Goal: Information Seeking & Learning: Learn about a topic

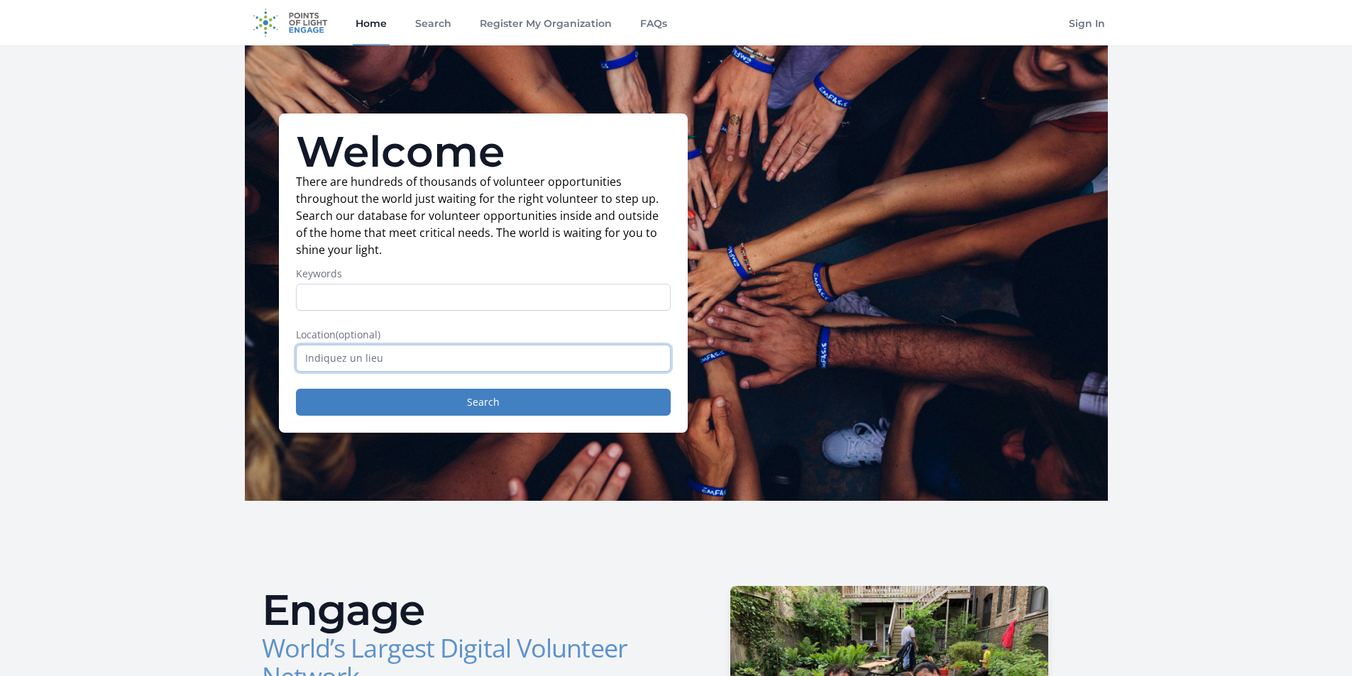
click at [410, 349] on input "text" at bounding box center [483, 358] width 375 height 27
click at [385, 398] on button "Search" at bounding box center [483, 402] width 375 height 27
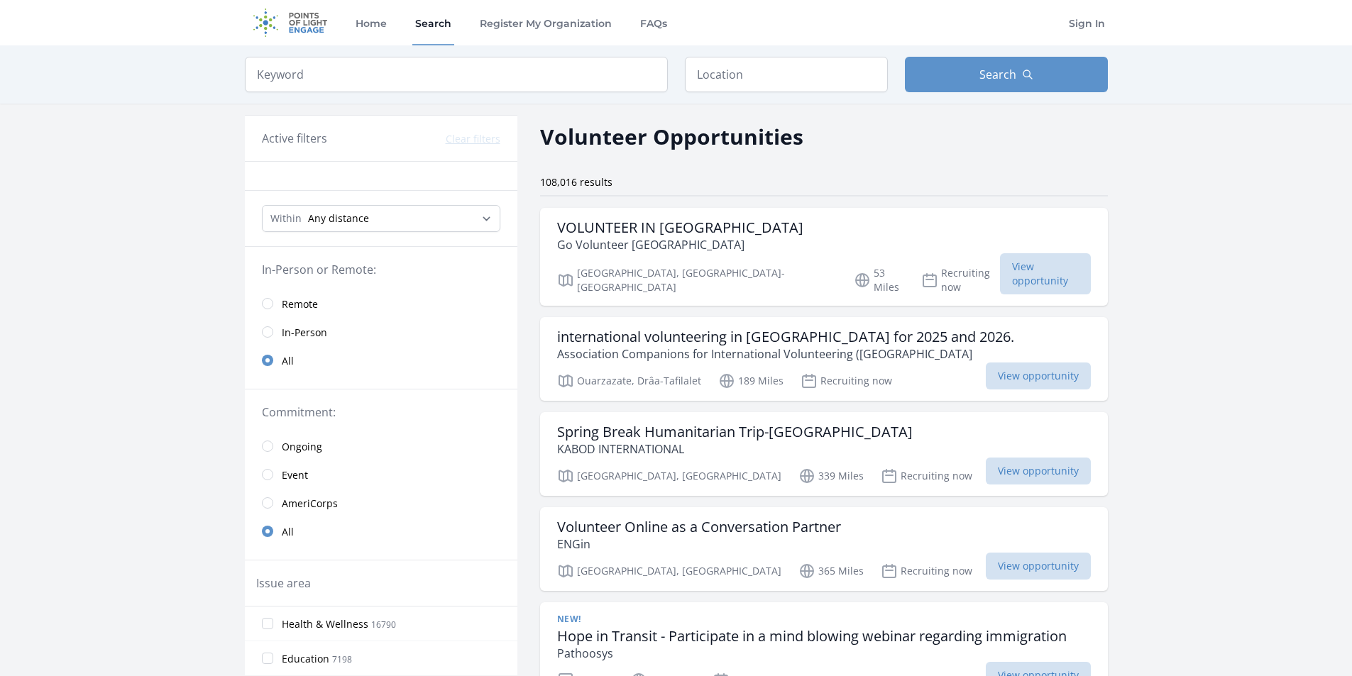
click at [330, 72] on input "search" at bounding box center [456, 74] width 423 height 35
click at [419, 70] on input "search" at bounding box center [456, 74] width 423 height 35
click at [411, 70] on input "search" at bounding box center [456, 74] width 423 height 35
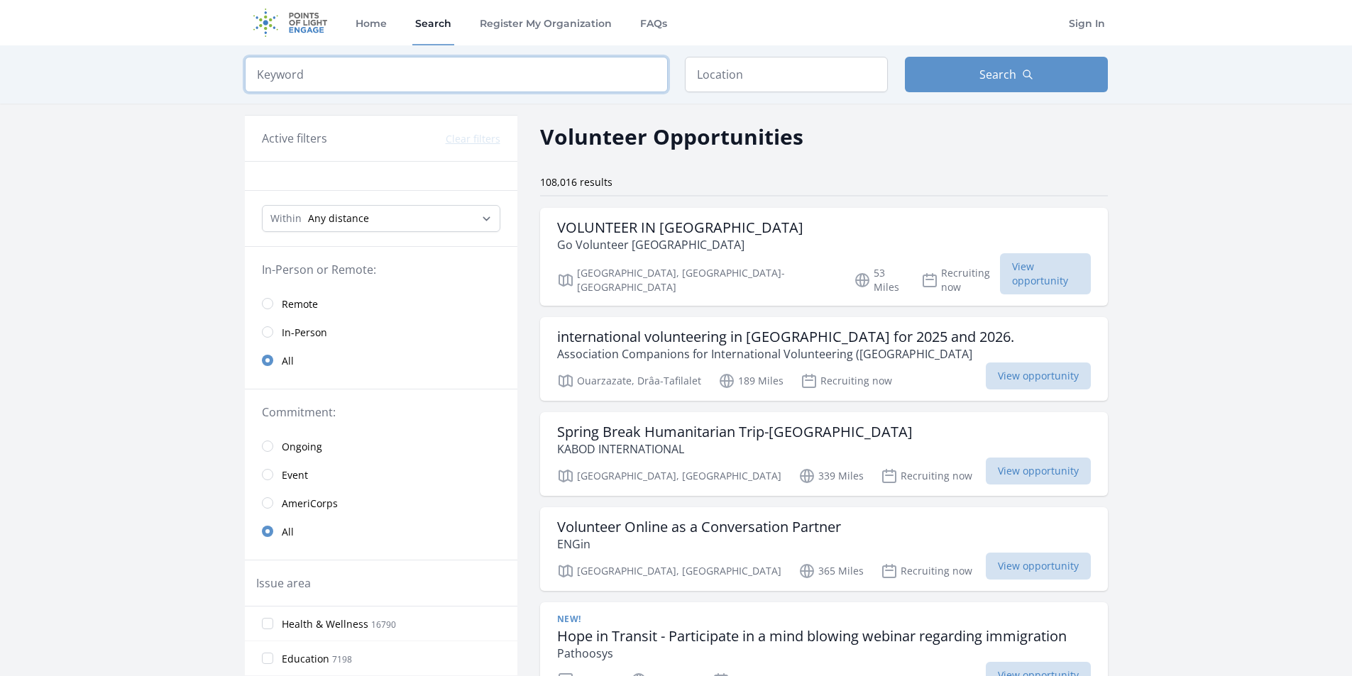
click at [411, 70] on input "search" at bounding box center [456, 74] width 423 height 35
click at [286, 305] on span "Remote" at bounding box center [300, 304] width 36 height 14
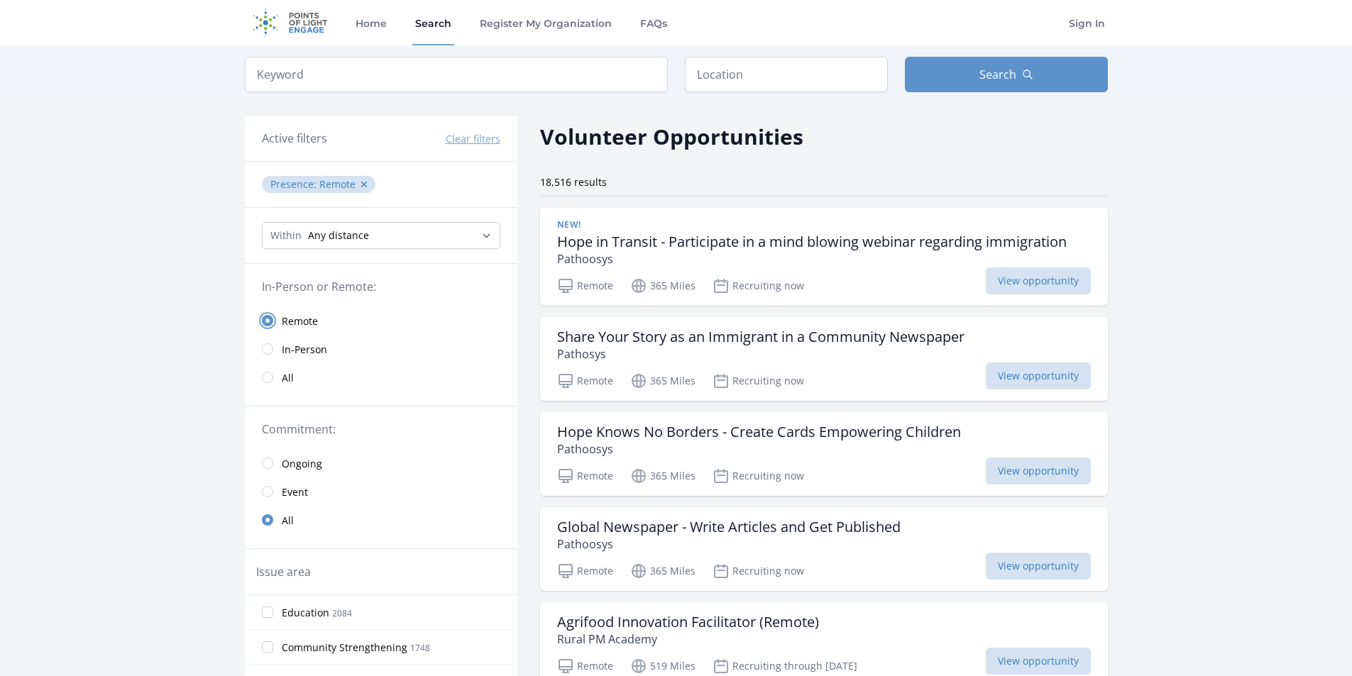
click at [269, 323] on input "radio" at bounding box center [267, 320] width 11 height 11
click at [1004, 80] on span "Search" at bounding box center [998, 74] width 37 height 17
click at [554, 146] on h2 "Volunteer Opportunities" at bounding box center [671, 137] width 263 height 32
click at [419, 72] on input "search" at bounding box center [456, 74] width 423 height 35
paste input "Social science"
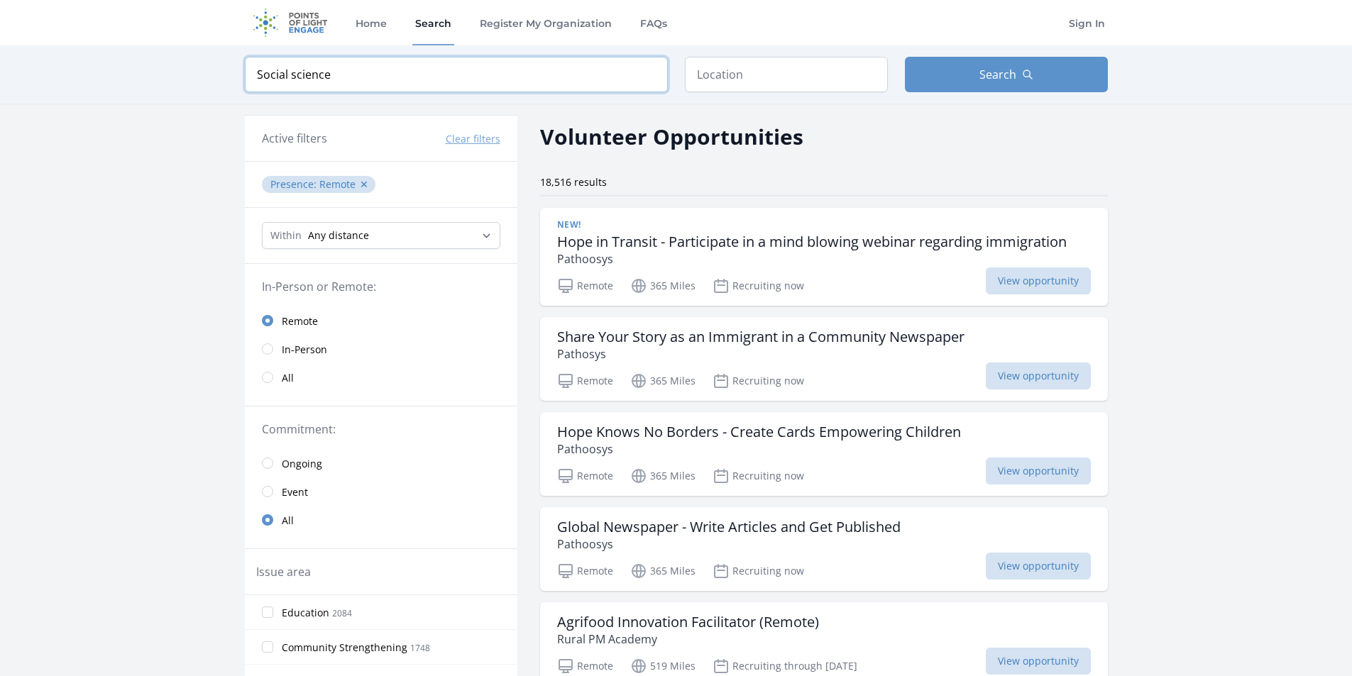
type input "Social science"
click button "submit" at bounding box center [0, 0] width 0 height 0
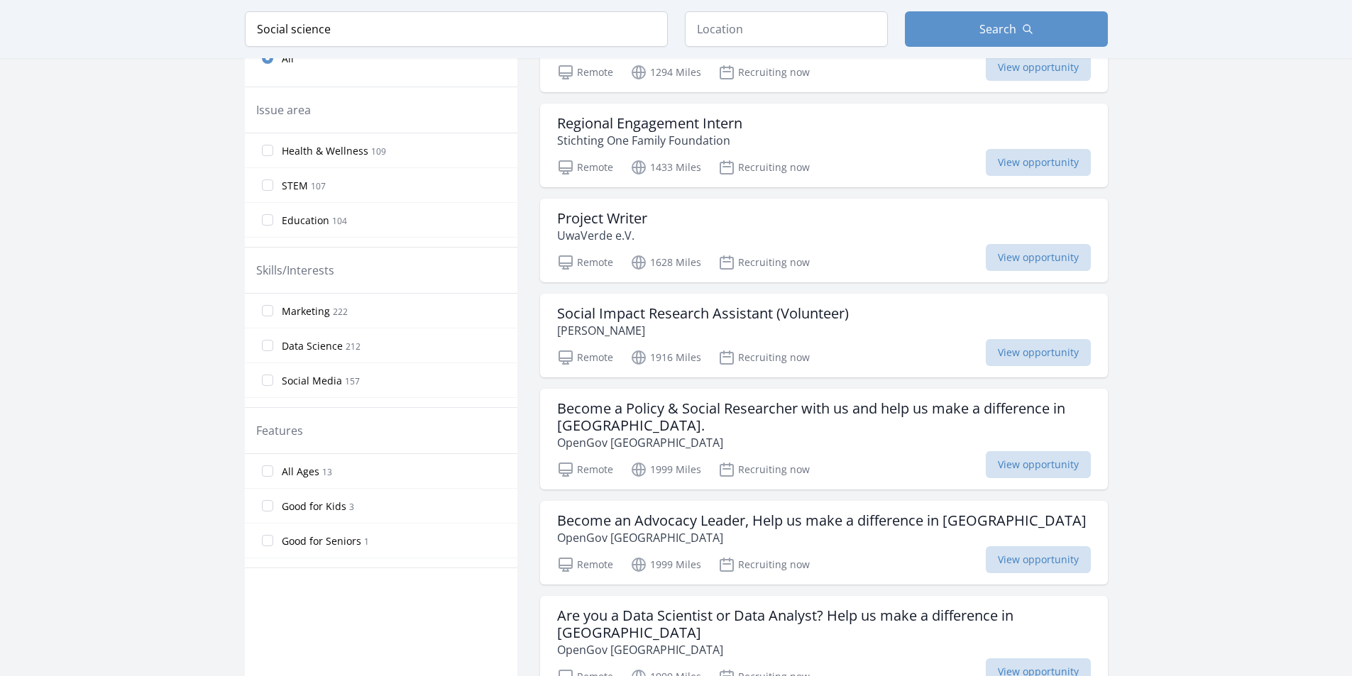
scroll to position [497, 0]
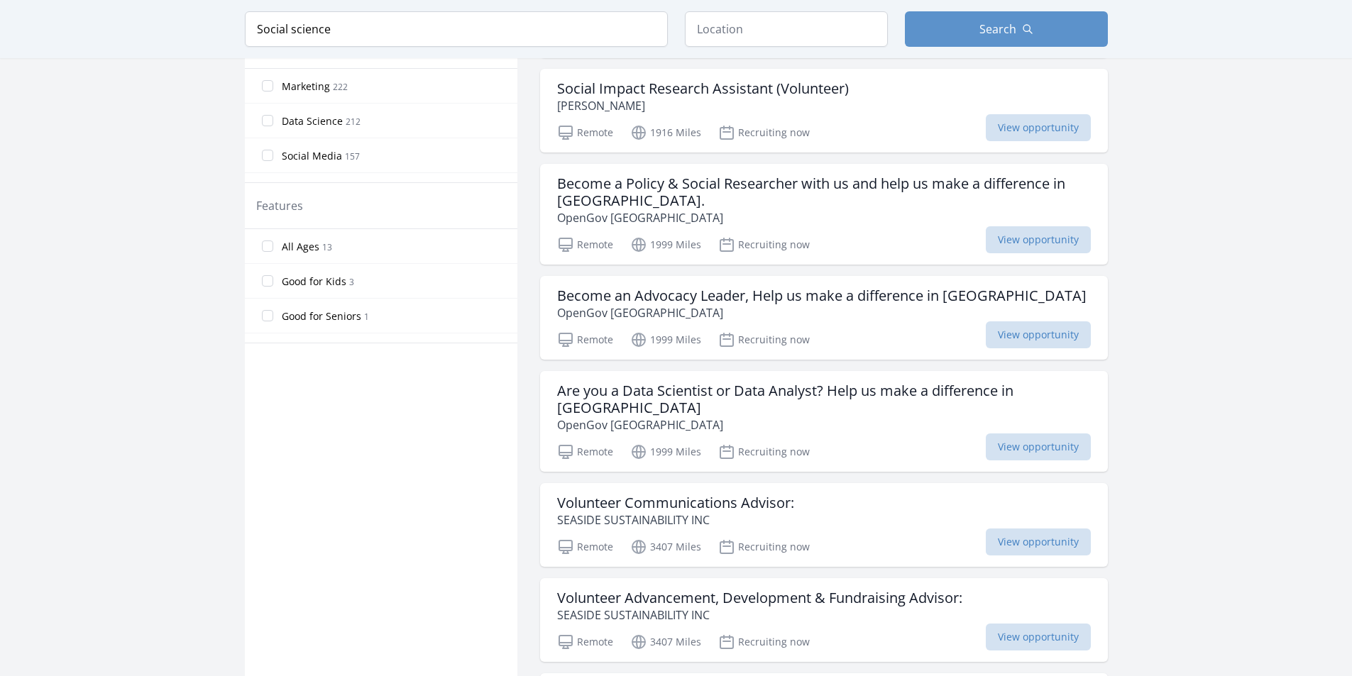
click at [241, 264] on div "Active filters Clear filters Presence : Remote ✕ Query : Social science ✕ Withi…" at bounding box center [676, 448] width 909 height 2109
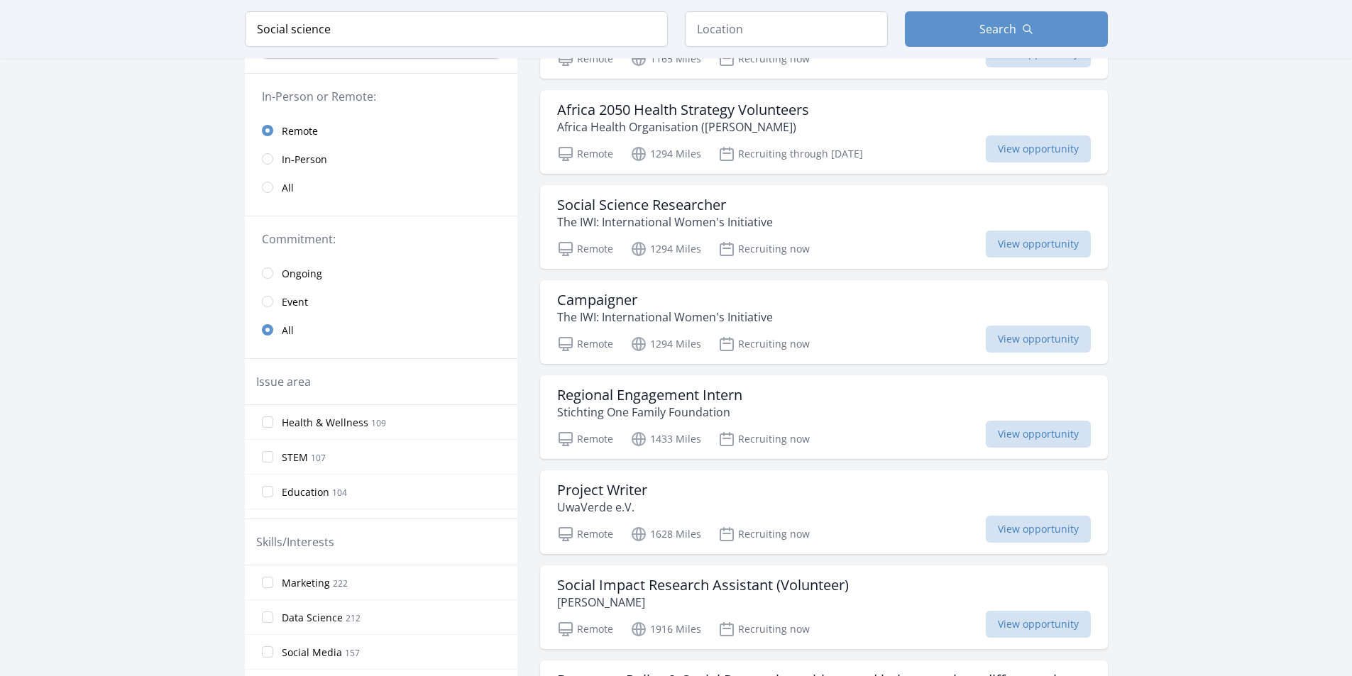
scroll to position [0, 0]
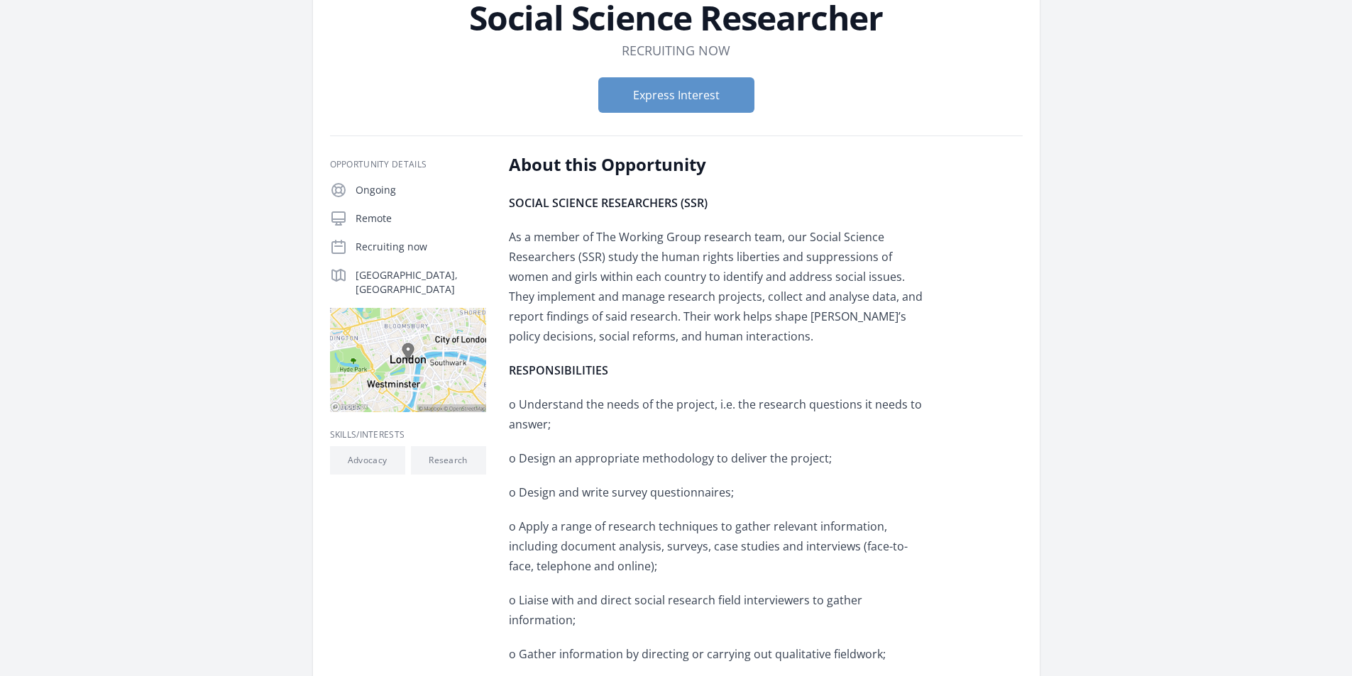
scroll to position [142, 0]
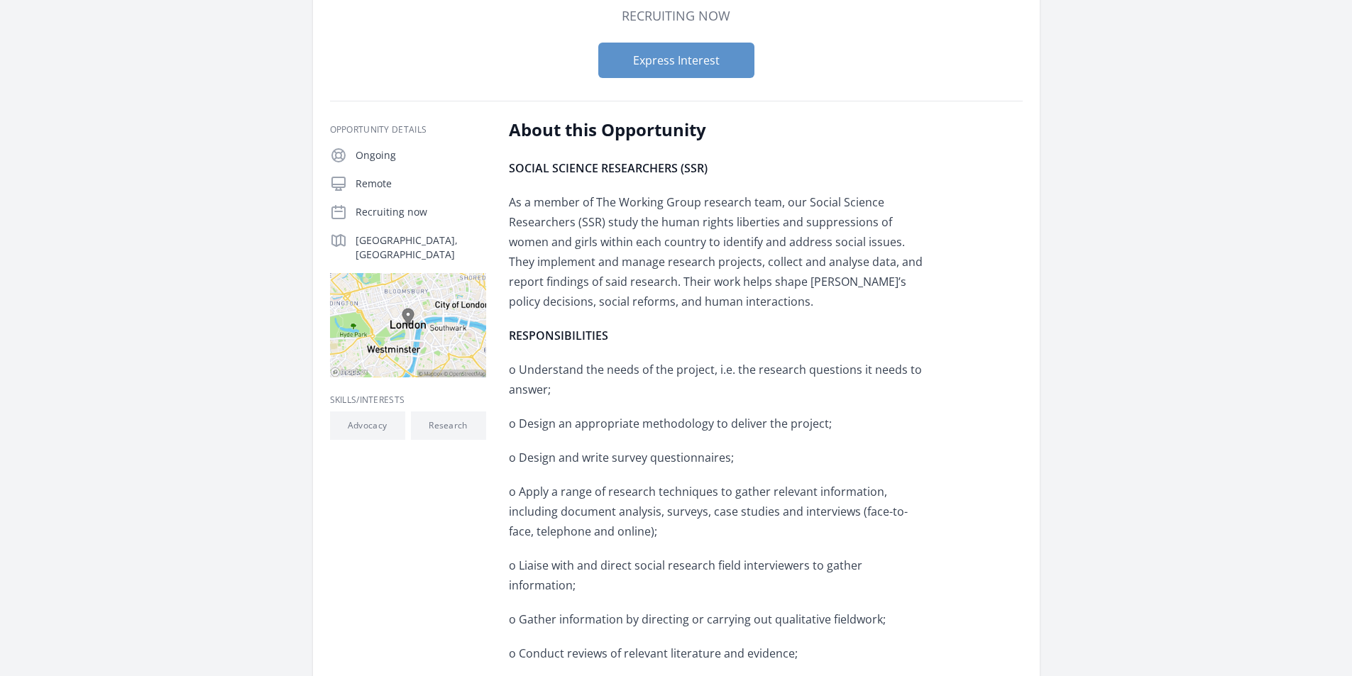
click at [541, 196] on p "As a member of The Working Group research team, our Social Science Researchers …" at bounding box center [716, 251] width 415 height 119
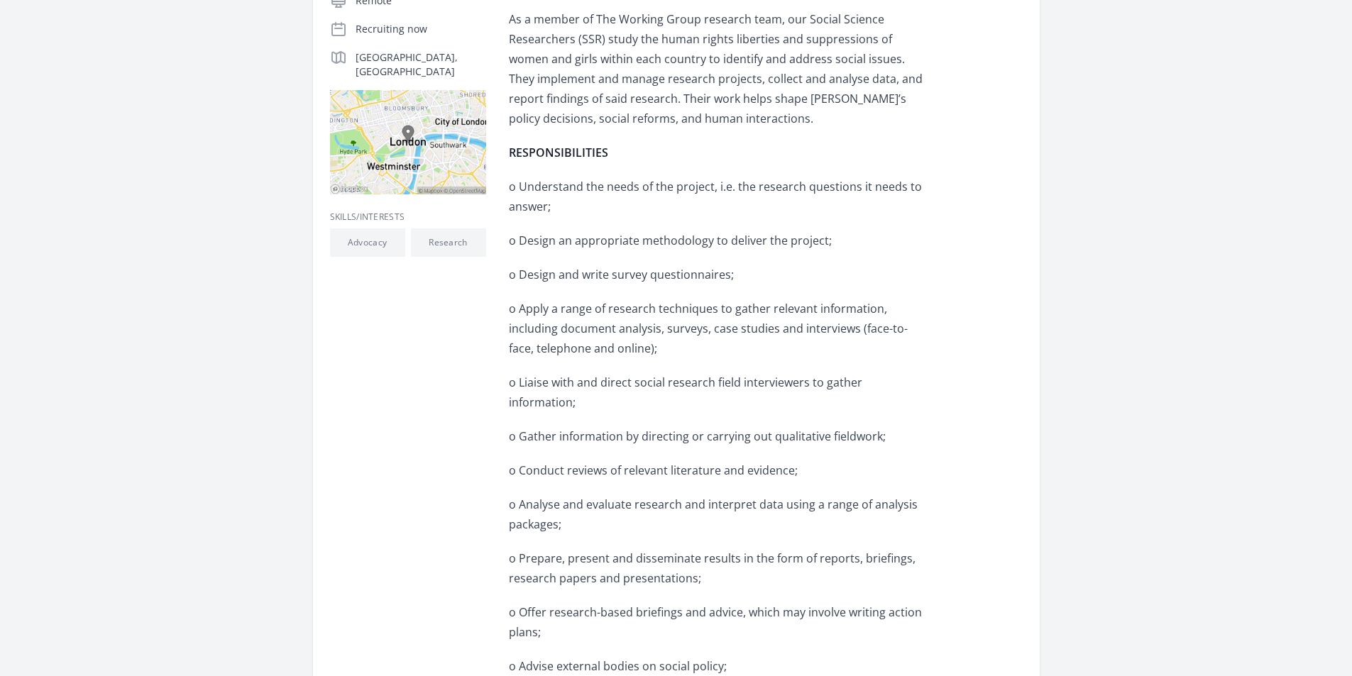
scroll to position [355, 0]
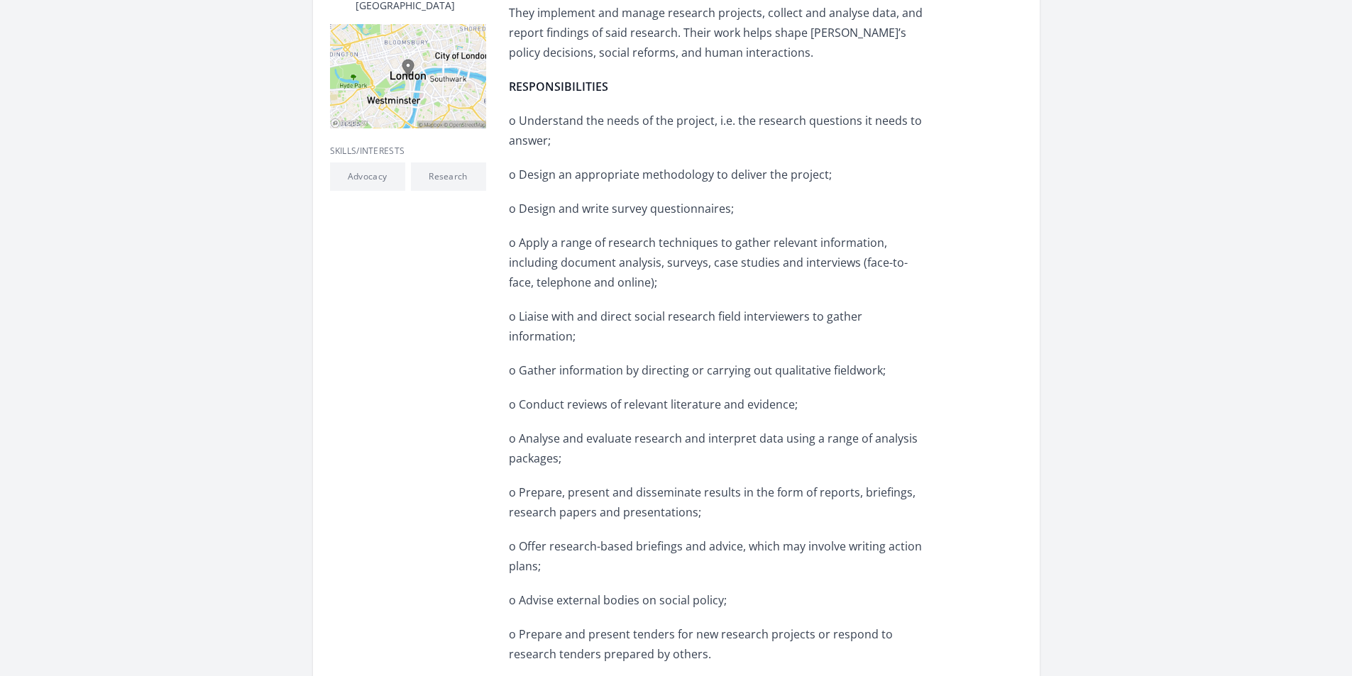
scroll to position [426, 0]
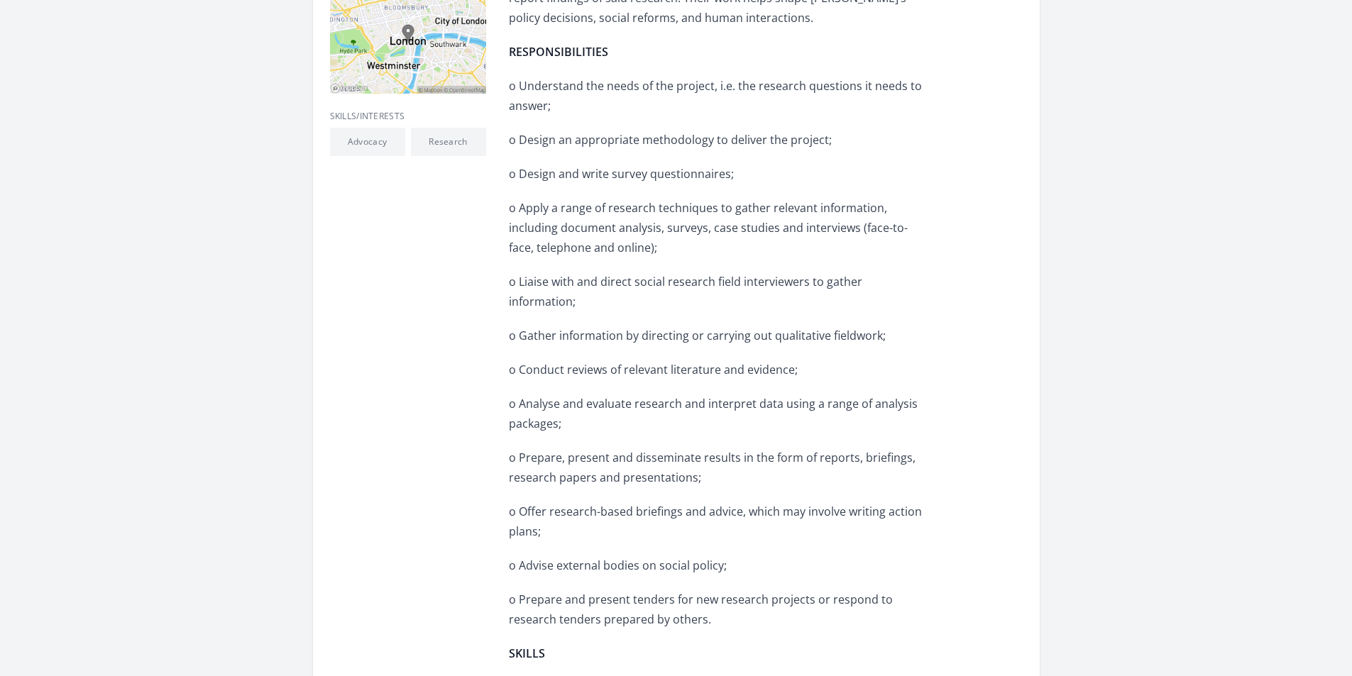
click at [522, 198] on p "o Apply a range of research techniques to gather relevant information, includin…" at bounding box center [716, 228] width 415 height 60
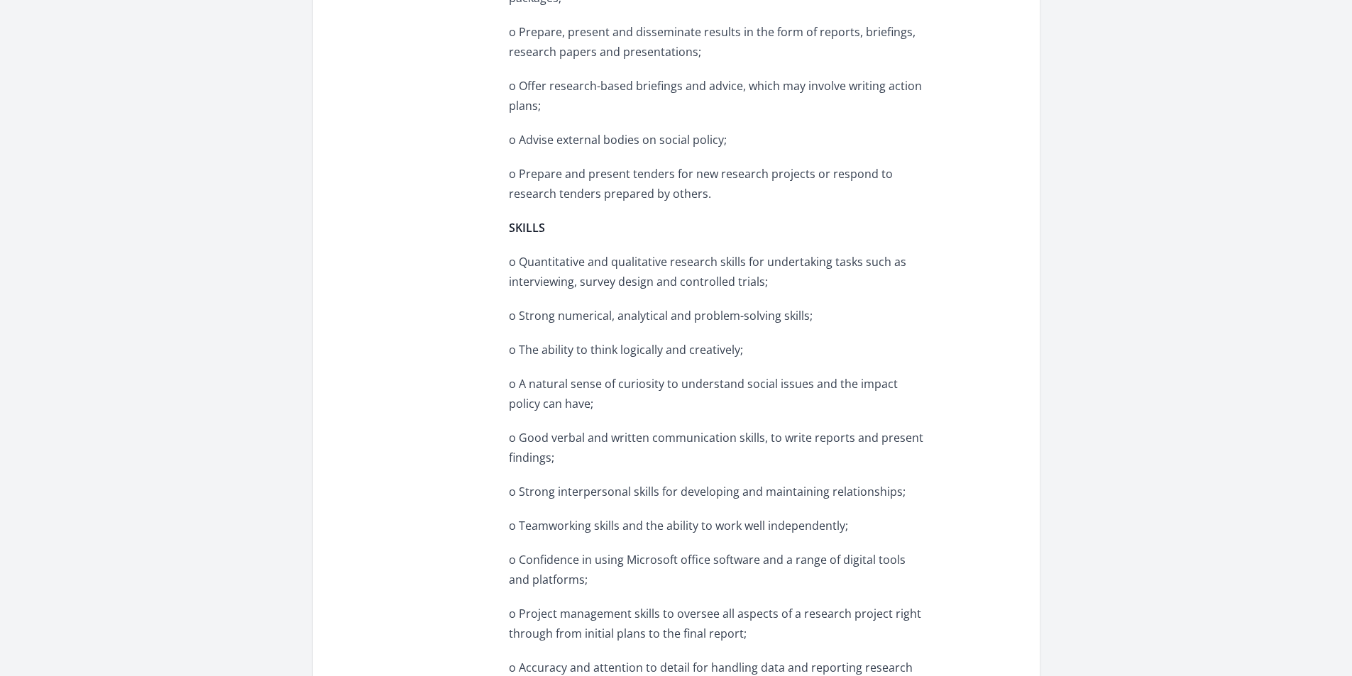
click at [358, 192] on div "Skills/Interests Advocacy Research" at bounding box center [408, 517] width 156 height 1699
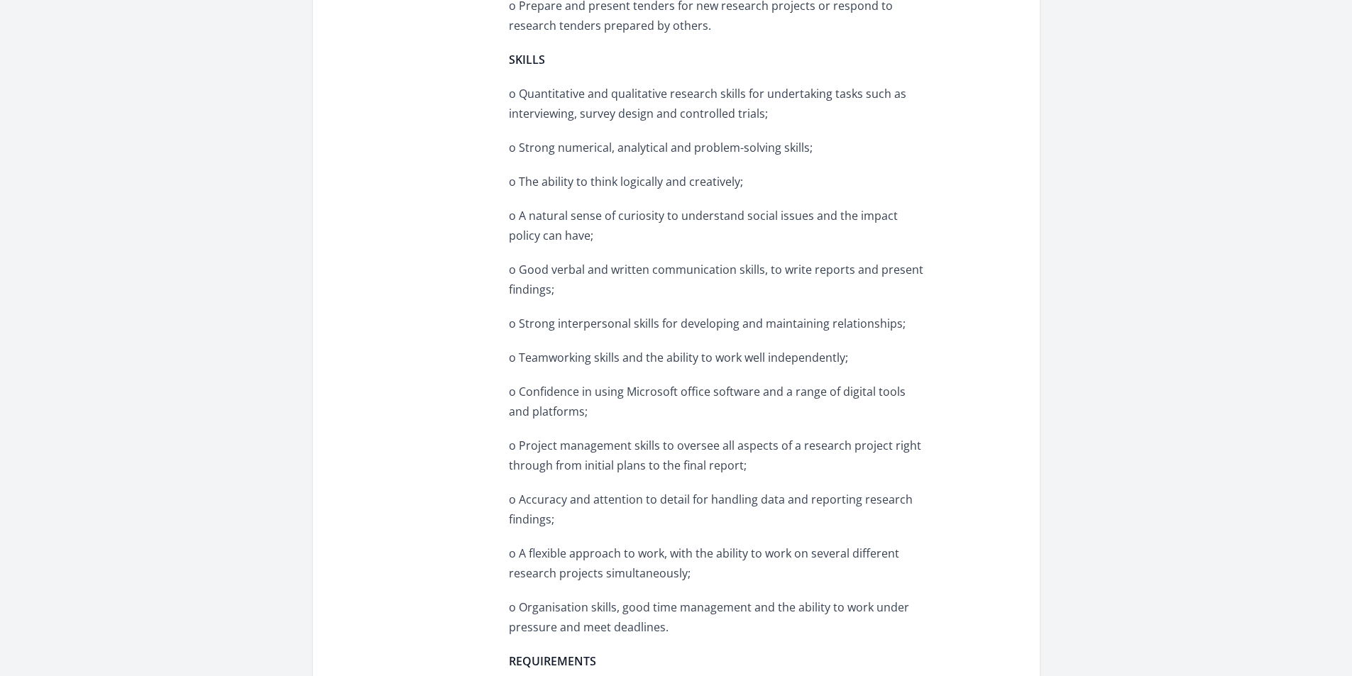
scroll to position [1207, 0]
